Goal: Transaction & Acquisition: Purchase product/service

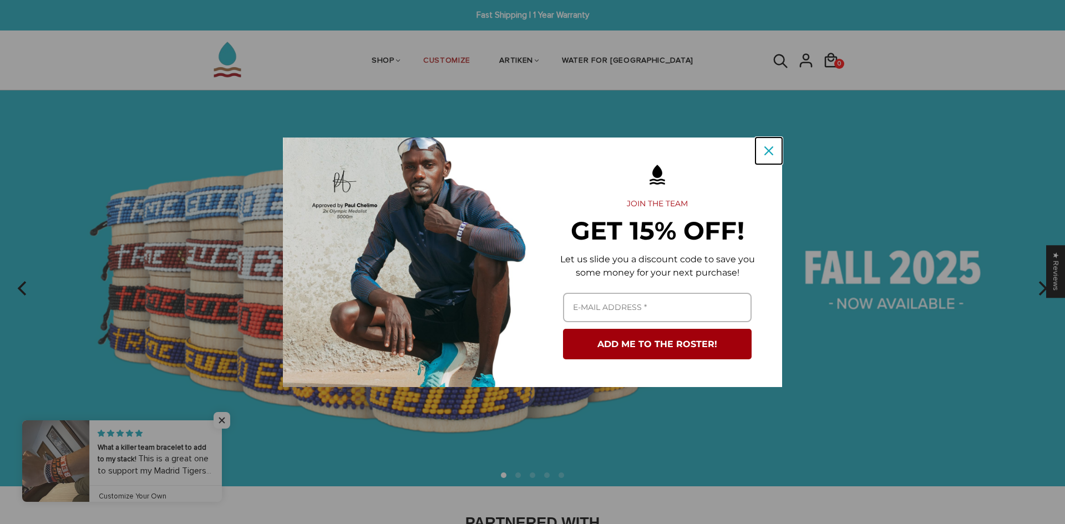
click at [762, 155] on div "Close" at bounding box center [769, 151] width 18 height 18
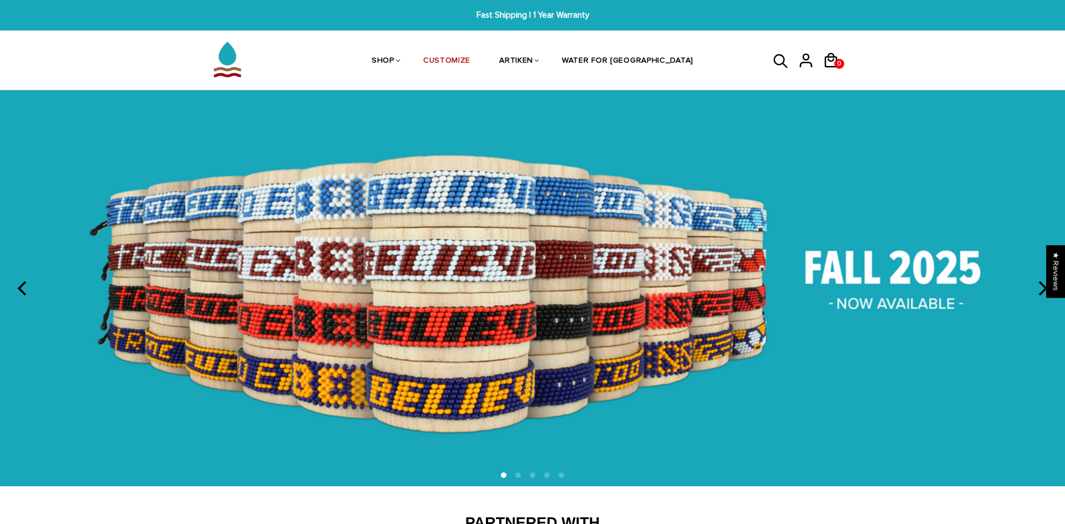
click at [782, 62] on icon at bounding box center [781, 61] width 14 height 14
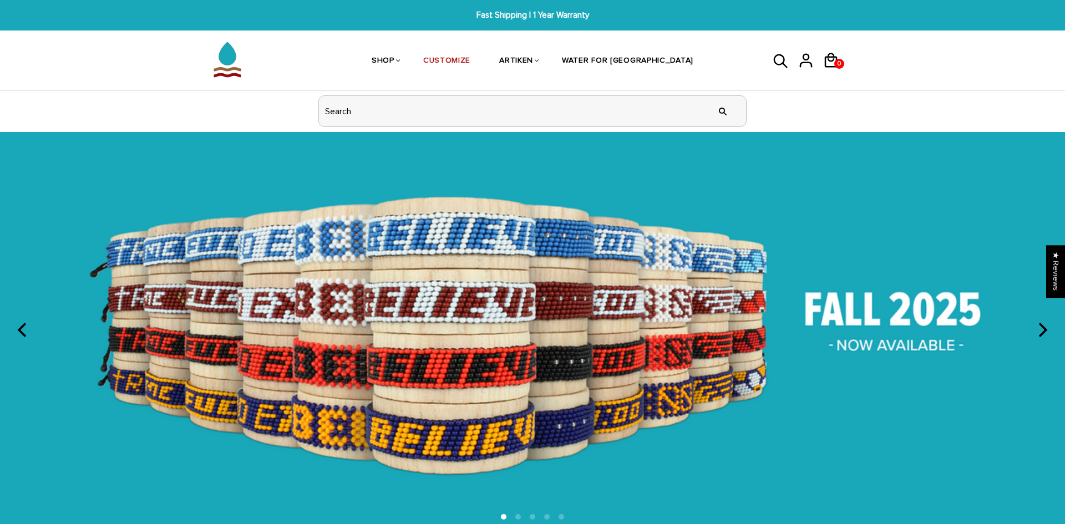
click at [573, 114] on input "header search" at bounding box center [532, 111] width 427 height 31
type input "American"
click at [712, 90] on input "" at bounding box center [723, 111] width 22 height 42
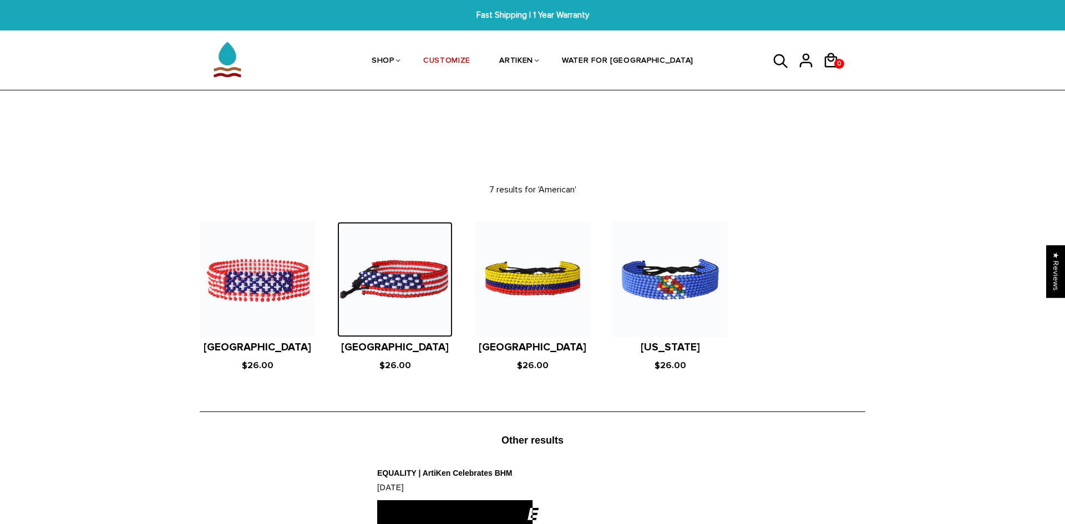
click at [428, 276] on img at bounding box center [394, 279] width 115 height 115
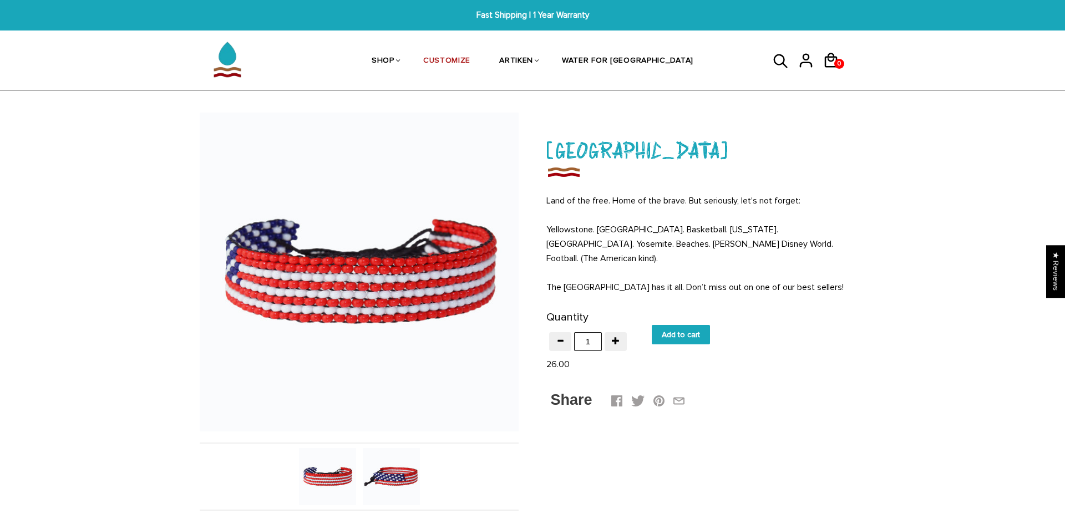
click at [331, 484] on img at bounding box center [327, 476] width 57 height 57
click at [377, 476] on img at bounding box center [391, 476] width 57 height 57
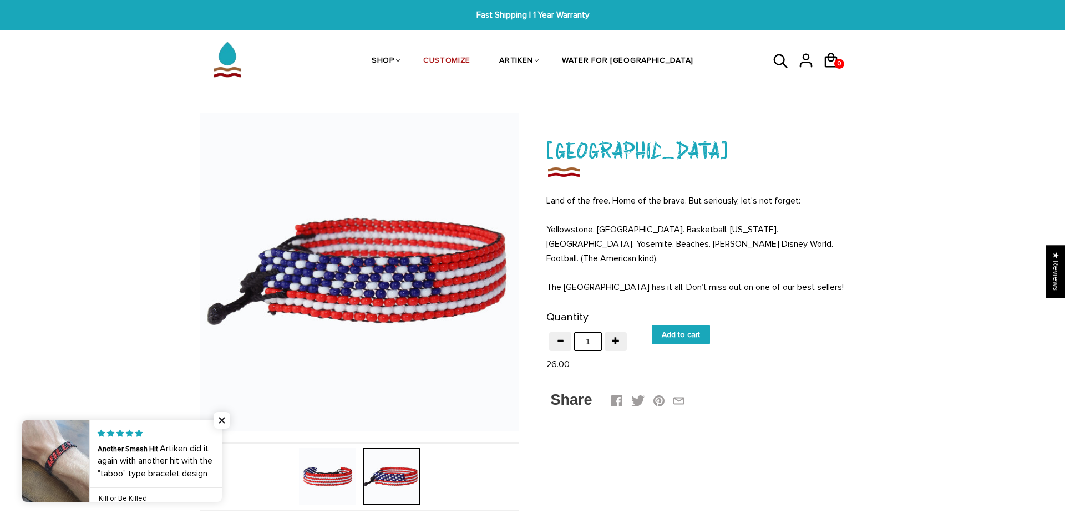
scroll to position [3, 0]
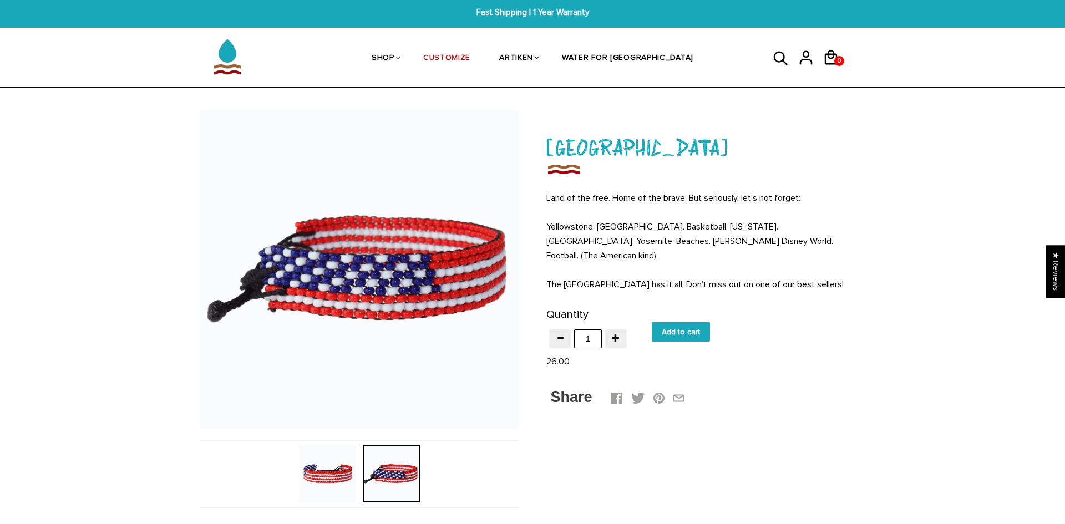
click at [311, 488] on img at bounding box center [327, 474] width 57 height 57
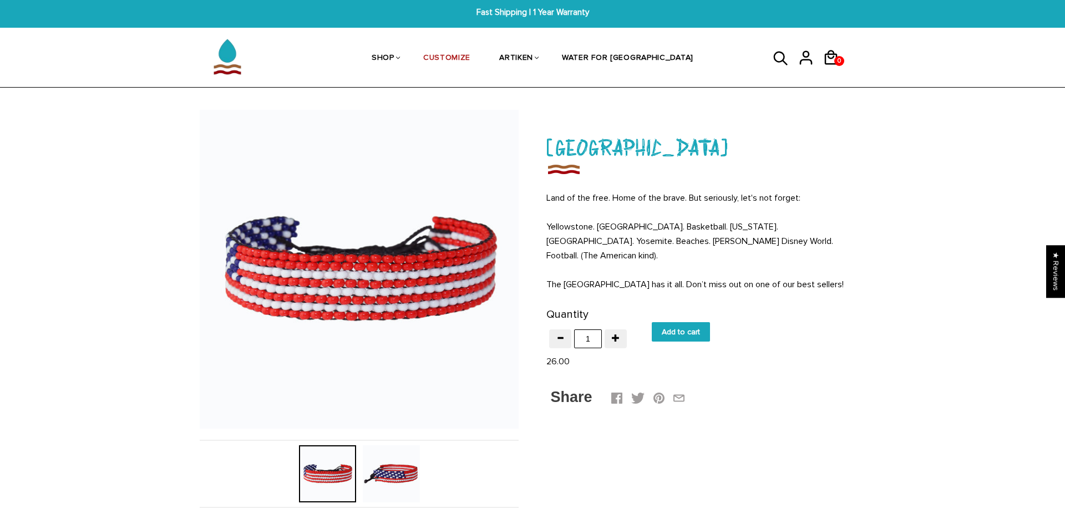
click at [397, 479] on img at bounding box center [391, 474] width 57 height 57
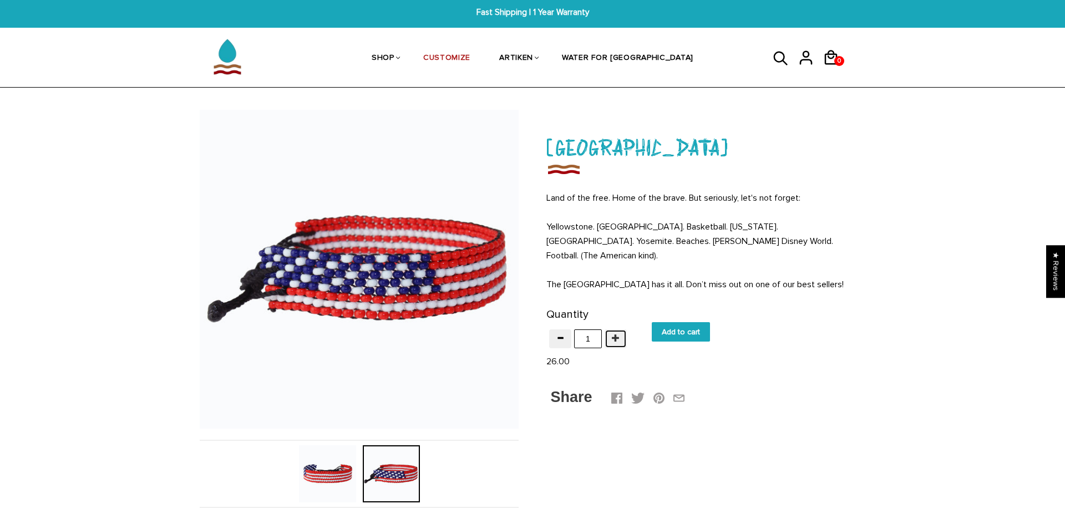
click at [613, 330] on button "button" at bounding box center [616, 339] width 22 height 19
click at [563, 334] on span "button" at bounding box center [561, 338] width 8 height 8
type input "1"
